Goal: Task Accomplishment & Management: Use online tool/utility

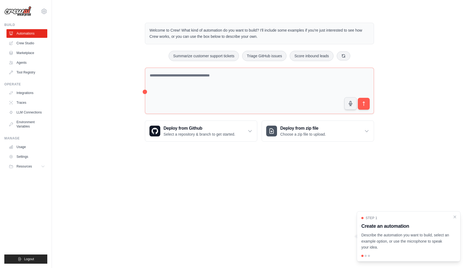
click at [419, 242] on p "Describe the automation you want to build, select an example option, or use the…" at bounding box center [405, 241] width 88 height 18
click at [397, 234] on p "Describe the automation you want to build, select an example option, or use the…" at bounding box center [405, 241] width 88 height 18
click at [366, 256] on div at bounding box center [366, 256] width 2 height 2
click at [370, 256] on div at bounding box center [408, 256] width 95 height 2
click at [407, 226] on h3 "Create an automation" at bounding box center [405, 227] width 88 height 8
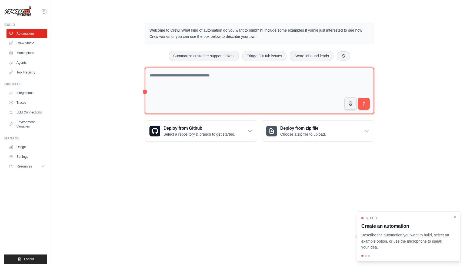
click at [294, 88] on textarea at bounding box center [259, 91] width 229 height 47
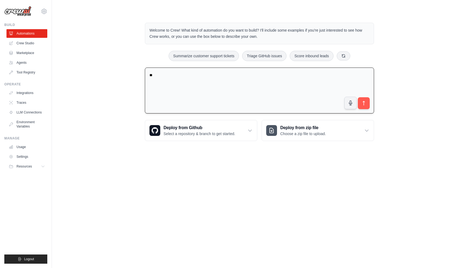
type textarea "*"
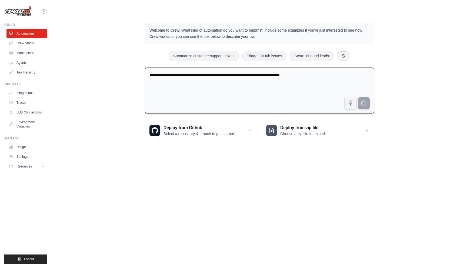
type textarea "**********"
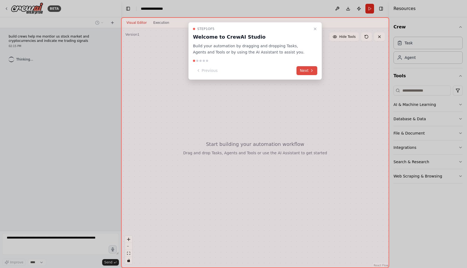
click at [304, 72] on button "Next" at bounding box center [307, 70] width 21 height 9
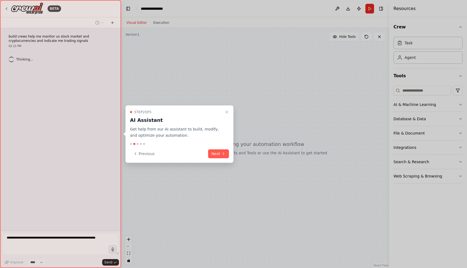
click at [217, 159] on div "Step 2 of 5 AI Assistant Get help from our AI assistant to build, modify, and o…" at bounding box center [179, 134] width 108 height 58
click at [220, 155] on button "Next" at bounding box center [218, 153] width 21 height 9
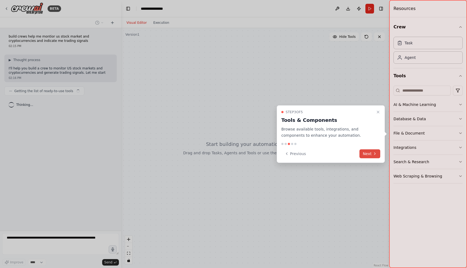
click at [374, 152] on icon at bounding box center [375, 154] width 4 height 4
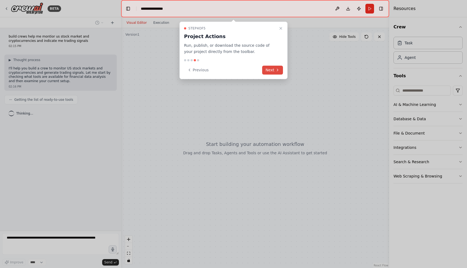
click at [273, 68] on button "Next" at bounding box center [272, 70] width 21 height 9
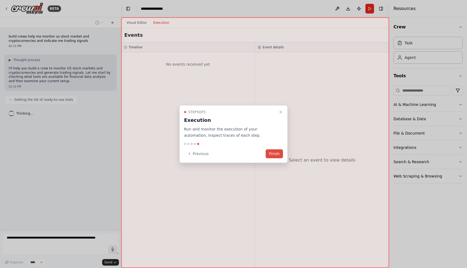
click at [278, 155] on button "Finish" at bounding box center [274, 153] width 17 height 9
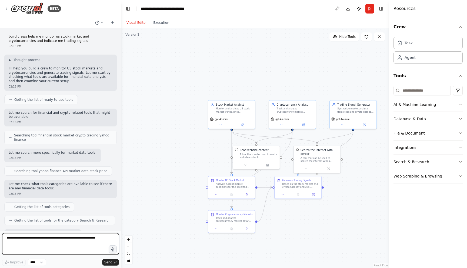
click at [34, 244] on textarea at bounding box center [60, 244] width 117 height 22
type textarea "**********"
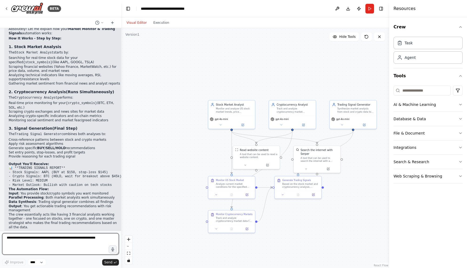
scroll to position [652, 0]
click at [59, 247] on textarea at bounding box center [60, 244] width 117 height 22
click at [61, 238] on textarea at bounding box center [60, 244] width 117 height 22
click at [433, 56] on div "Agent" at bounding box center [428, 57] width 69 height 12
click at [433, 55] on div "Agent" at bounding box center [428, 57] width 69 height 12
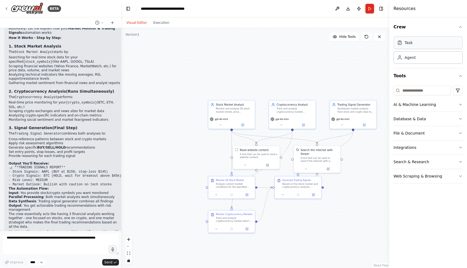
click at [426, 45] on div "Task" at bounding box center [428, 43] width 69 height 12
click at [58, 244] on textarea at bounding box center [60, 244] width 117 height 22
type textarea "**********"
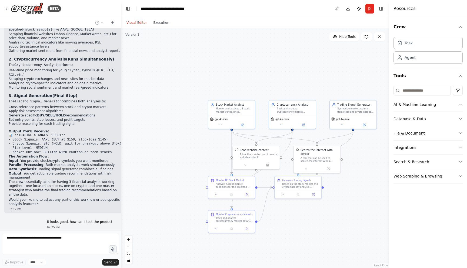
scroll to position [684, 0]
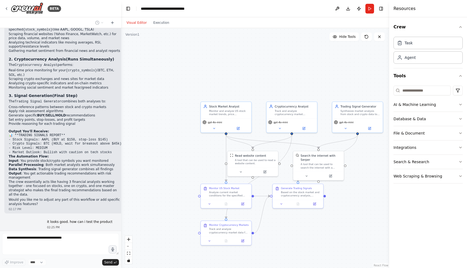
drag, startPoint x: 290, startPoint y: 83, endPoint x: 257, endPoint y: 77, distance: 33.5
click at [257, 78] on div ".deletable-edge-delete-btn { width: 20px; height: 20px; border: 0px solid #ffff…" at bounding box center [255, 148] width 268 height 240
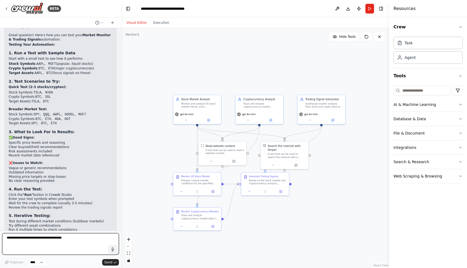
scroll to position [903, 0]
